Goal: Find specific page/section: Find specific page/section

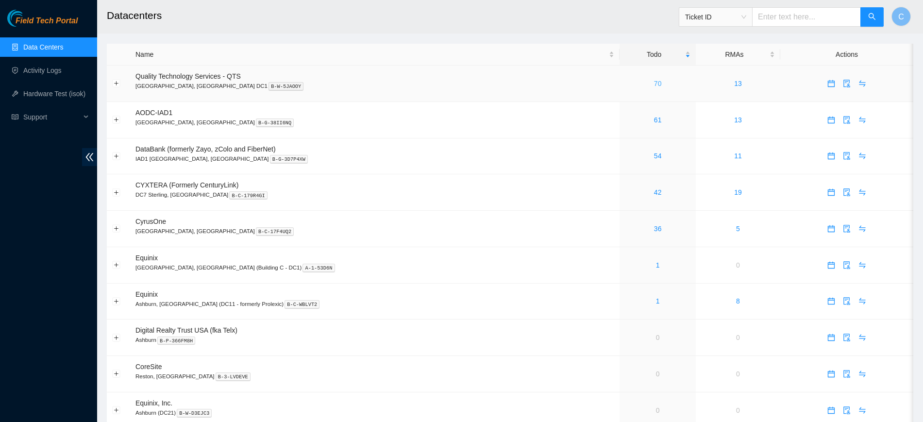
click at [654, 82] on link "70" at bounding box center [658, 84] width 8 height 8
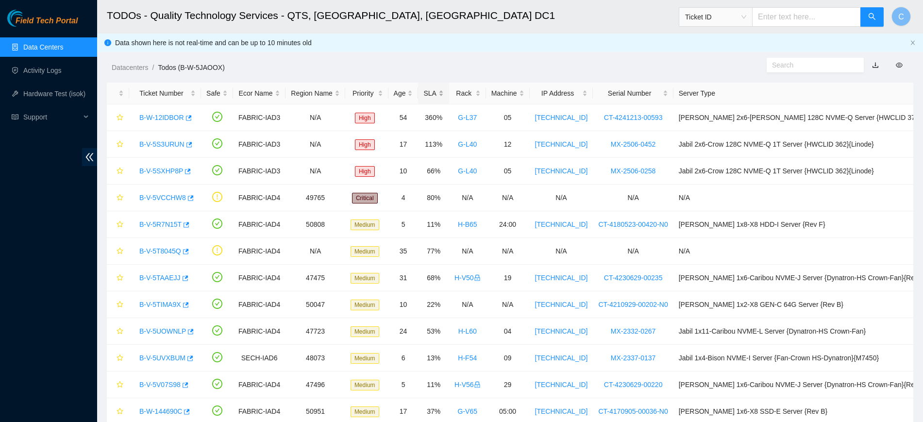
click at [443, 91] on div "SLA" at bounding box center [433, 93] width 20 height 11
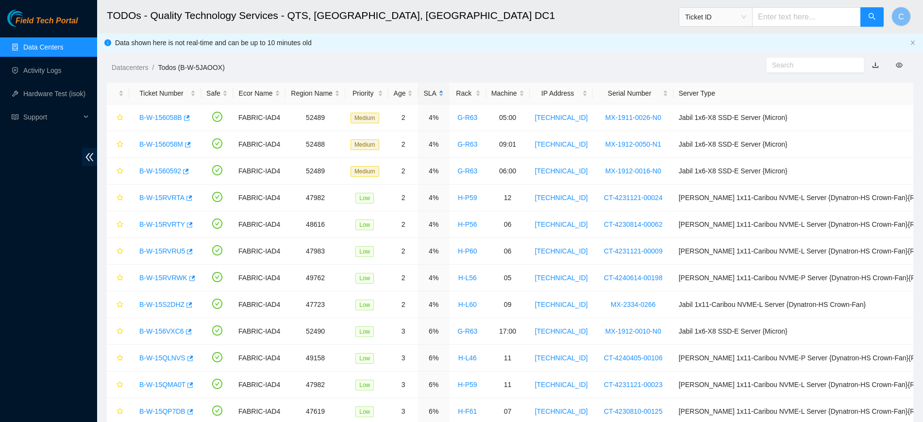
click at [443, 91] on div "SLA" at bounding box center [433, 93] width 20 height 11
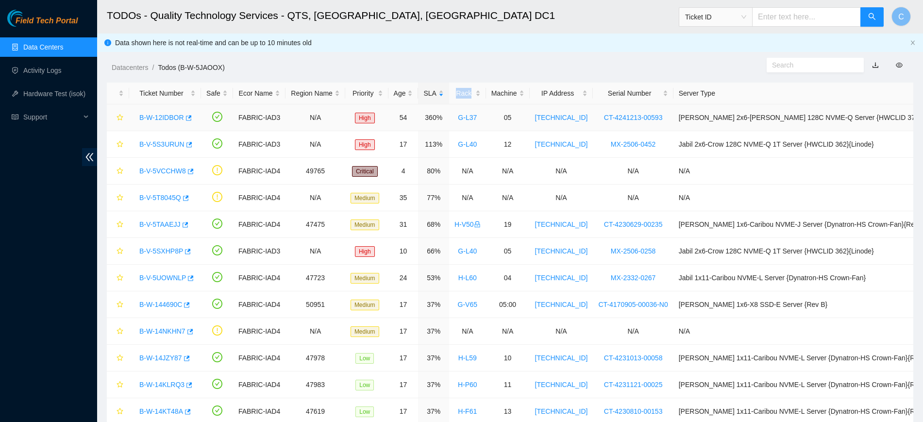
click at [154, 115] on link "B-W-12IDBOR" at bounding box center [161, 118] width 45 height 8
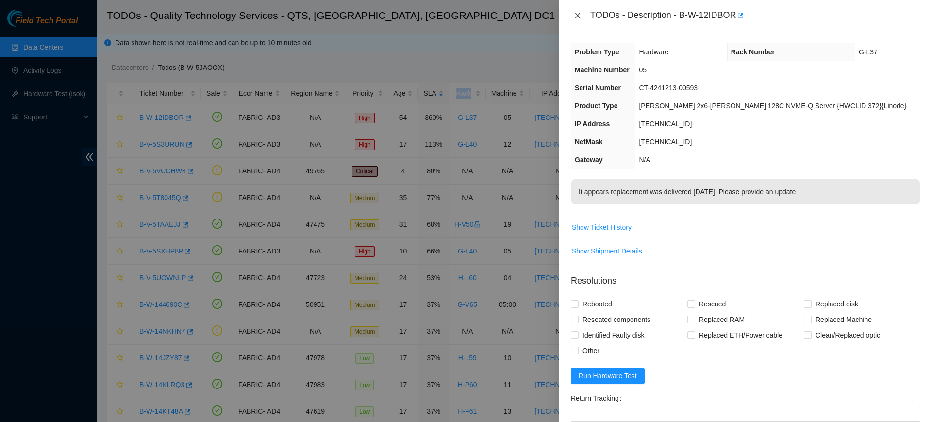
click at [579, 12] on icon "close" at bounding box center [578, 16] width 8 height 8
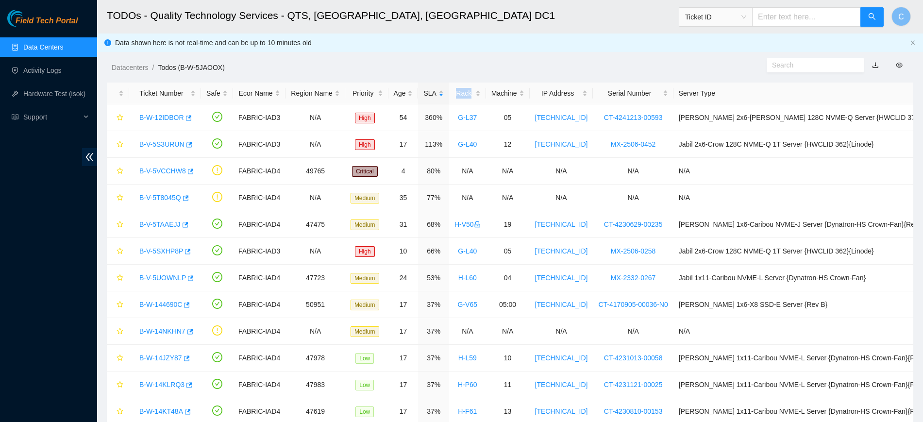
click at [48, 51] on link "Data Centers" at bounding box center [43, 47] width 40 height 8
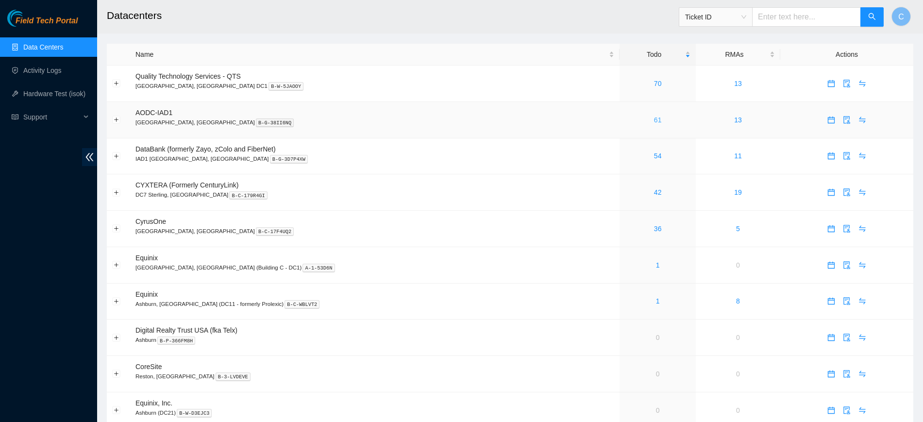
click at [654, 120] on link "61" at bounding box center [658, 120] width 8 height 8
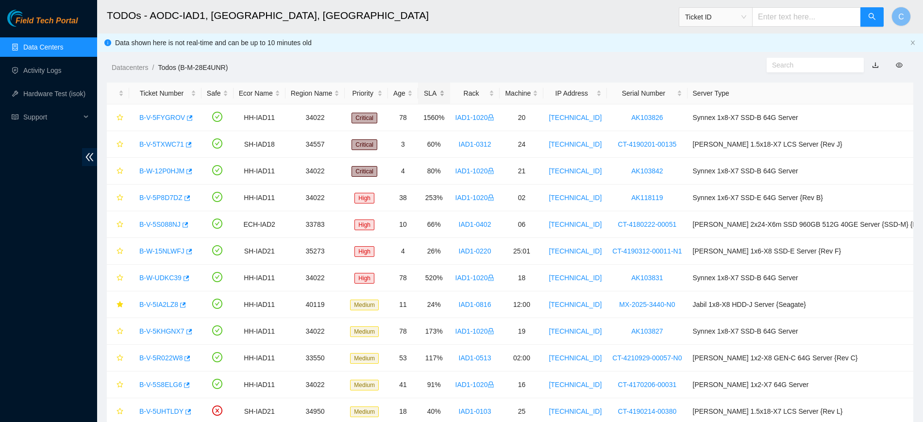
click at [438, 93] on div "SLA" at bounding box center [433, 93] width 21 height 11
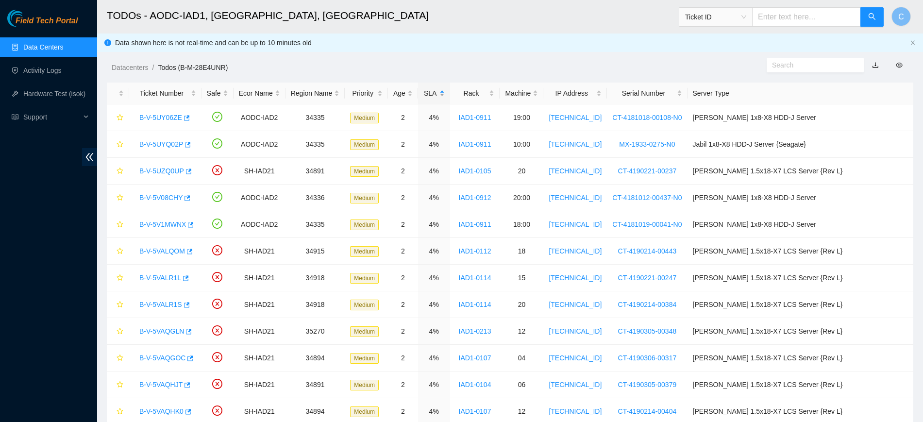
click at [438, 93] on div "SLA" at bounding box center [433, 93] width 21 height 11
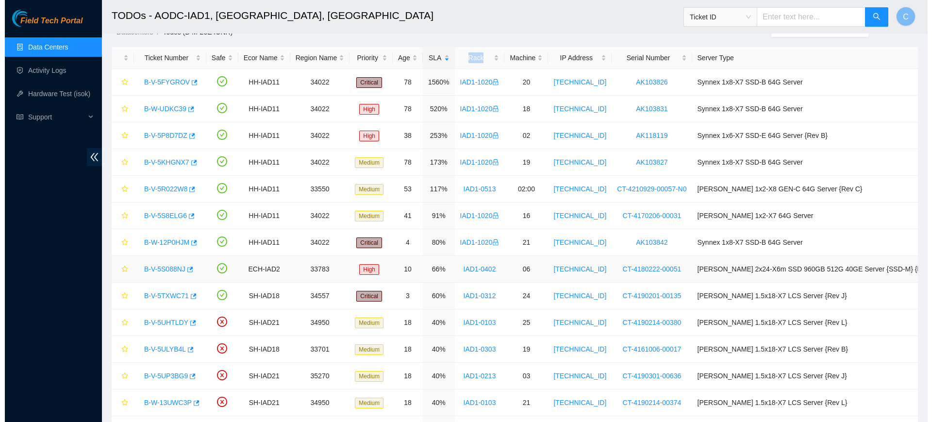
scroll to position [42, 0]
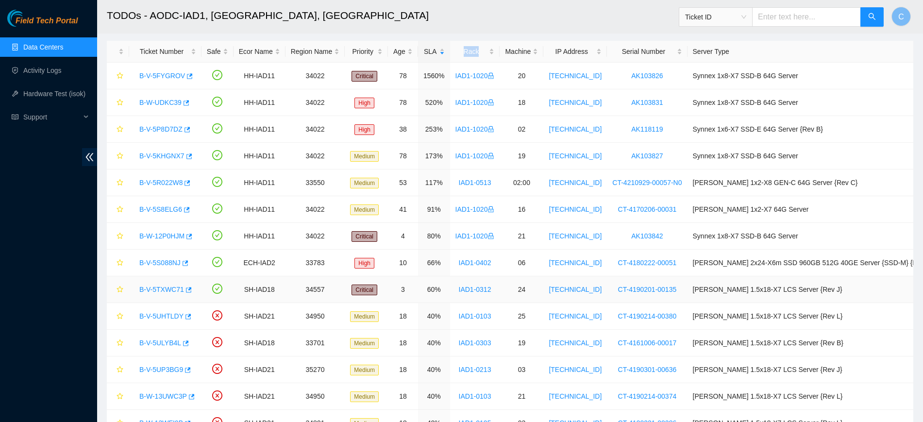
click at [159, 291] on link "B-V-5TXWC71" at bounding box center [161, 289] width 45 height 8
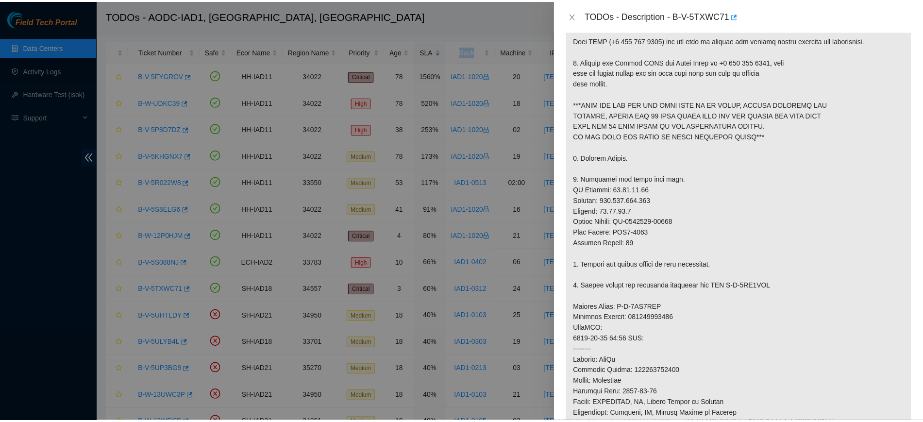
scroll to position [195, 0]
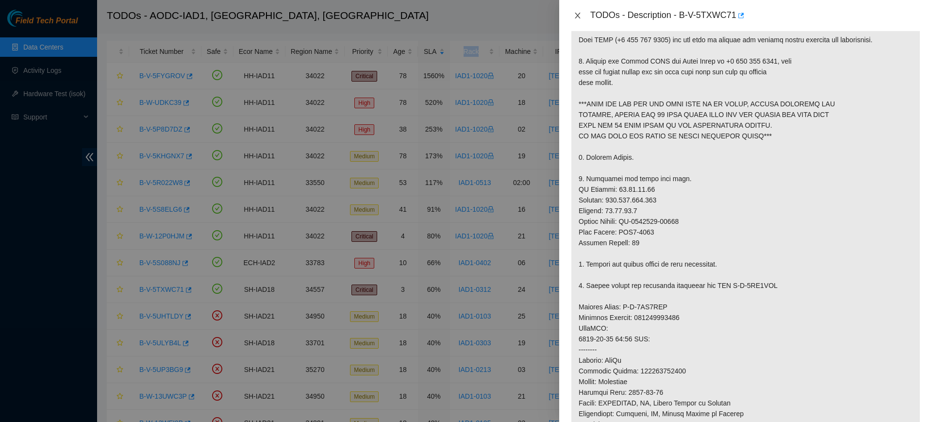
click at [578, 13] on icon "close" at bounding box center [578, 16] width 8 height 8
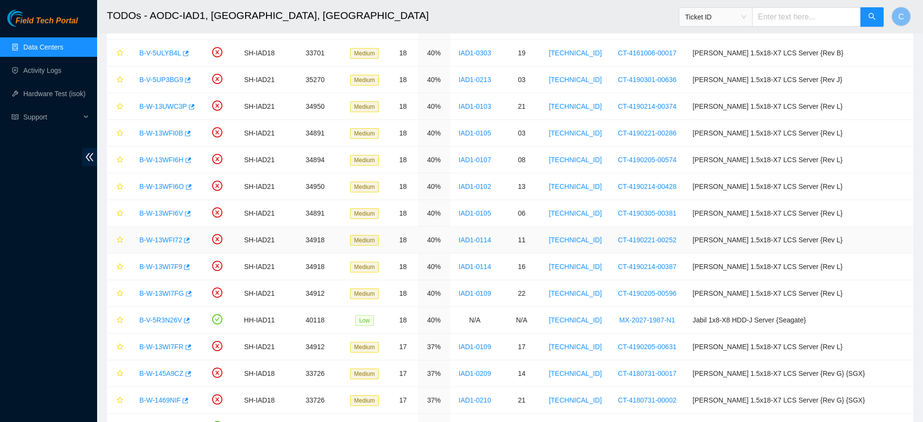
scroll to position [0, 0]
